Goal: Task Accomplishment & Management: Use online tool/utility

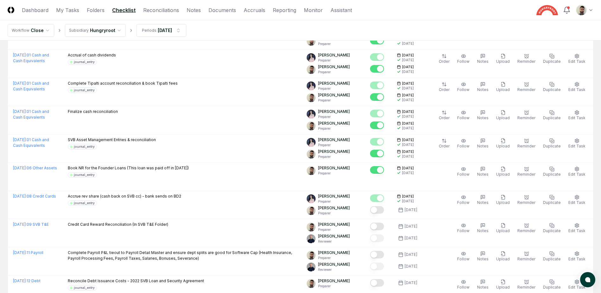
scroll to position [1045, 0]
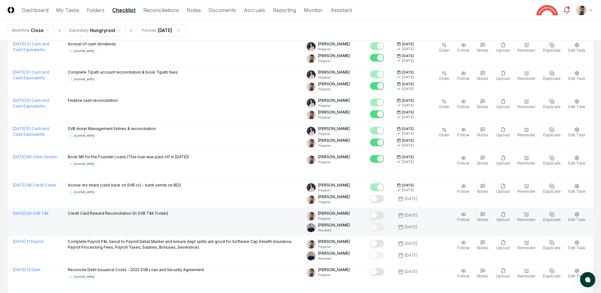
click at [384, 216] on button "Mark complete" at bounding box center [377, 215] width 14 height 8
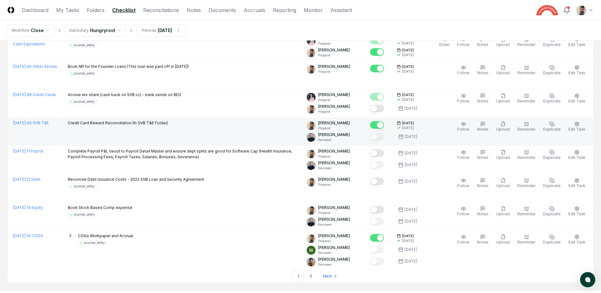
scroll to position [1076, 0]
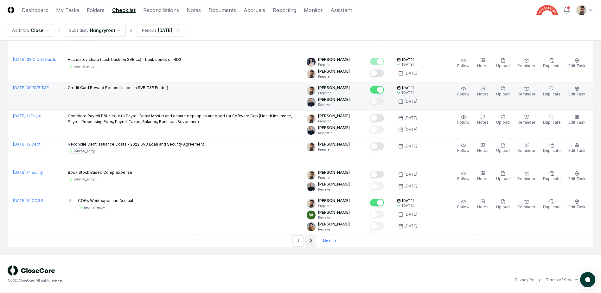
click at [308, 243] on link "2" at bounding box center [310, 240] width 11 height 11
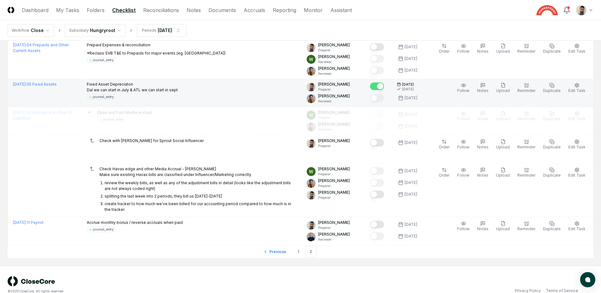
scroll to position [210, 0]
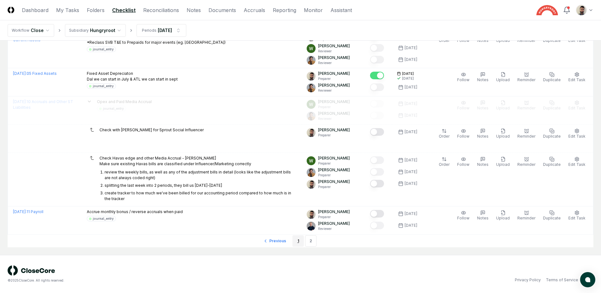
click at [295, 241] on link "1" at bounding box center [297, 240] width 11 height 11
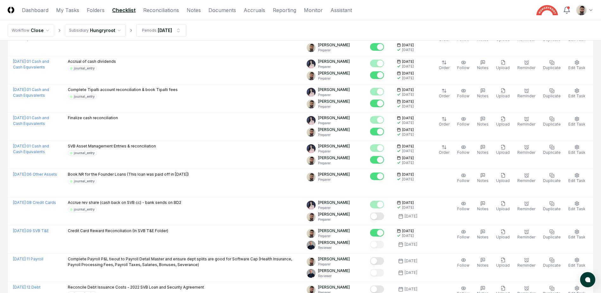
scroll to position [1171, 0]
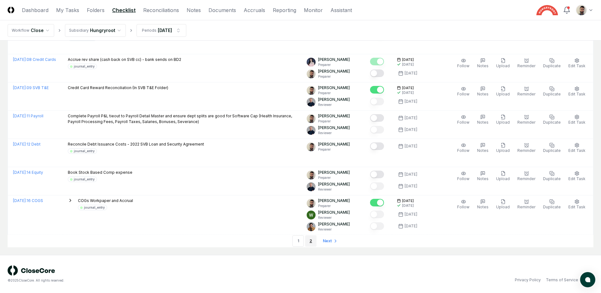
click at [313, 244] on link "2" at bounding box center [310, 240] width 11 height 11
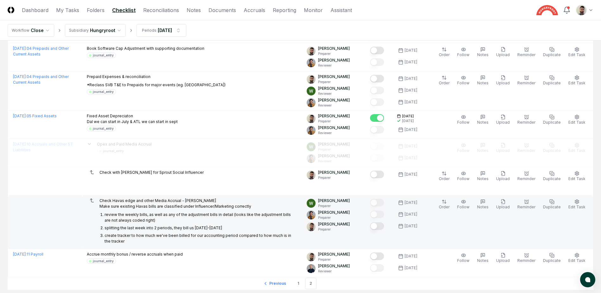
scroll to position [178, 0]
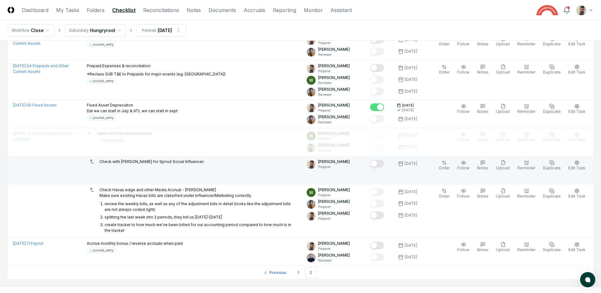
click at [384, 162] on button "Mark complete" at bounding box center [377, 164] width 14 height 8
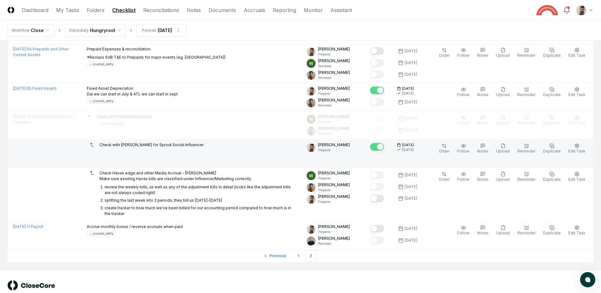
scroll to position [210, 0]
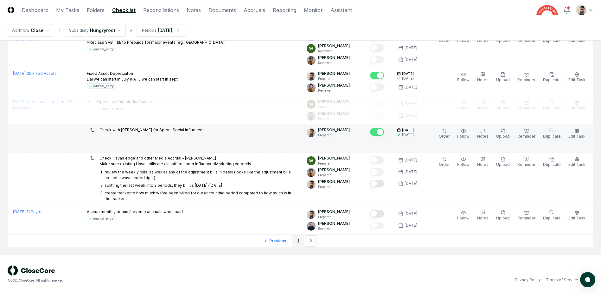
click at [301, 240] on link "1" at bounding box center [297, 240] width 11 height 11
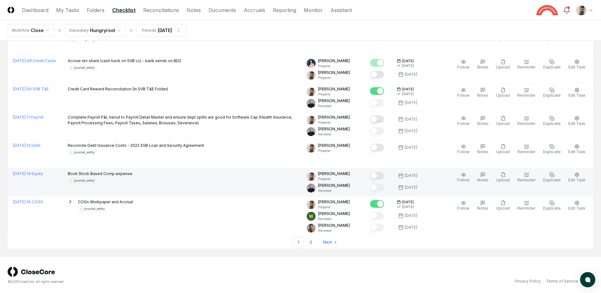
scroll to position [1171, 0]
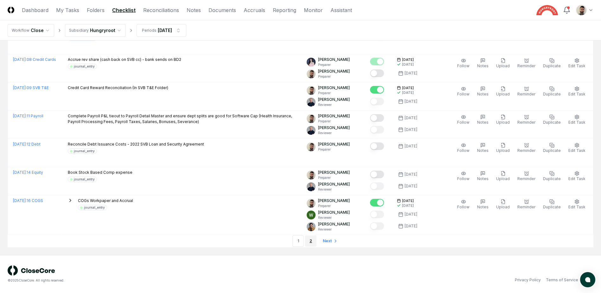
click at [308, 243] on link "2" at bounding box center [310, 240] width 11 height 11
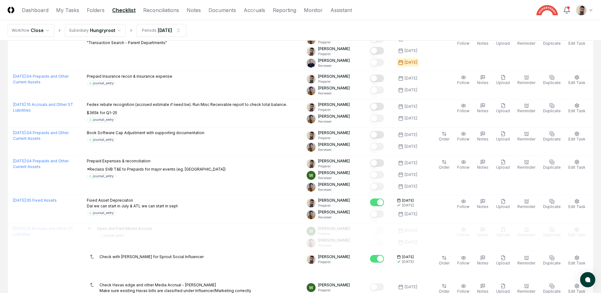
scroll to position [210, 0]
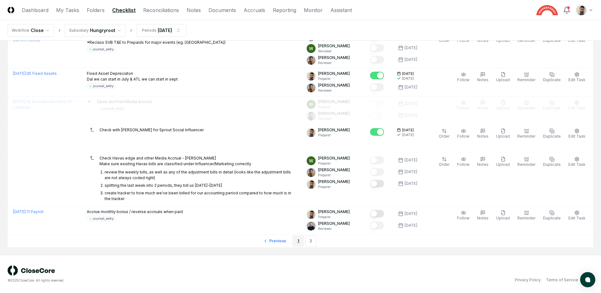
click at [299, 243] on link "1" at bounding box center [297, 240] width 11 height 11
